Goal: Task Accomplishment & Management: Use online tool/utility

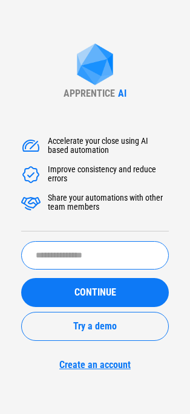
click at [94, 249] on input "text" at bounding box center [95, 255] width 148 height 28
type input "**********"
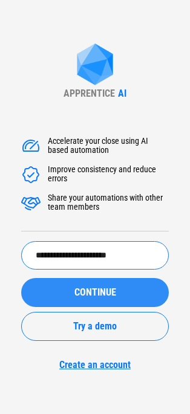
click at [129, 288] on div "CONTINUE" at bounding box center [95, 293] width 119 height 10
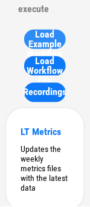
scroll to position [181, 0]
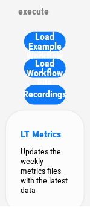
click at [65, 145] on div "LT Metrics Updates the weekly metrics files with the latest data" at bounding box center [45, 162] width 78 height 103
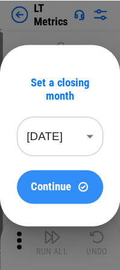
scroll to position [188, 0]
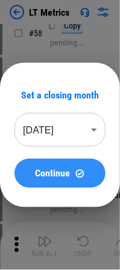
click at [77, 171] on img at bounding box center [80, 174] width 10 height 10
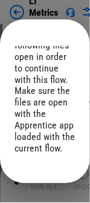
scroll to position [0, 0]
